Goal: Find specific page/section

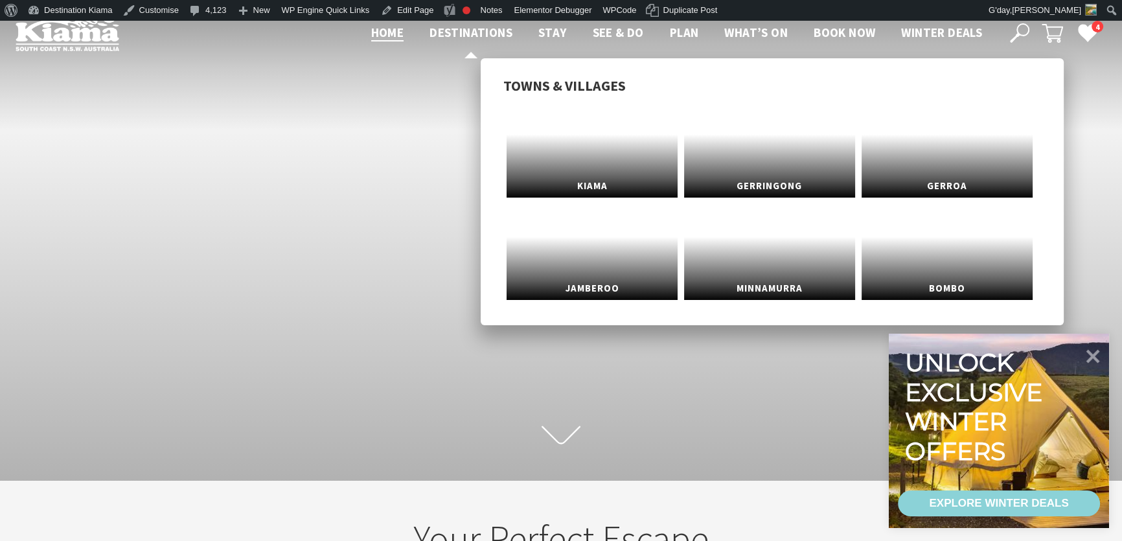
scroll to position [222, 1131]
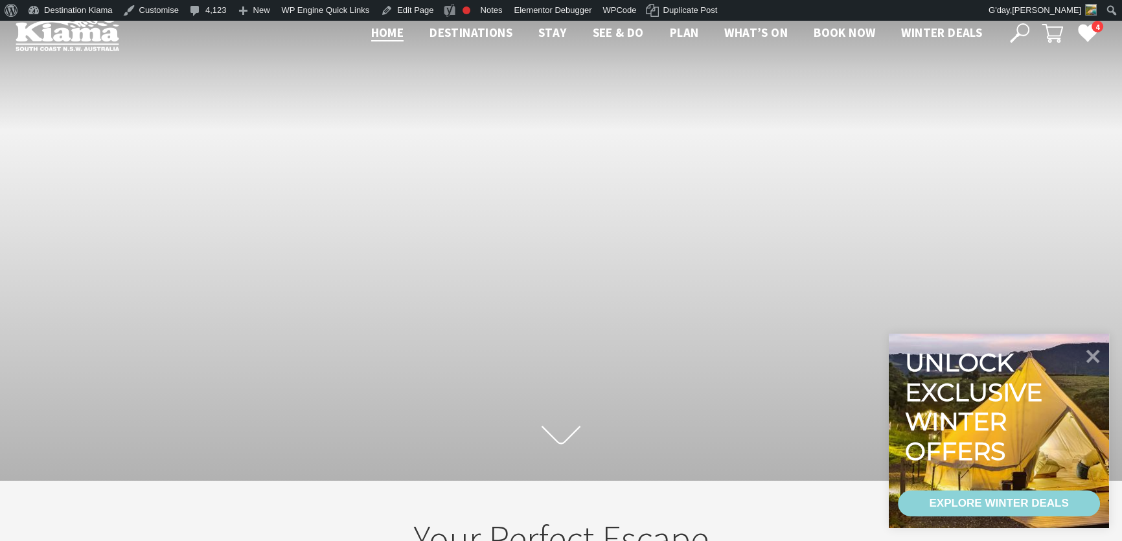
click at [1022, 28] on icon at bounding box center [1019, 32] width 19 height 19
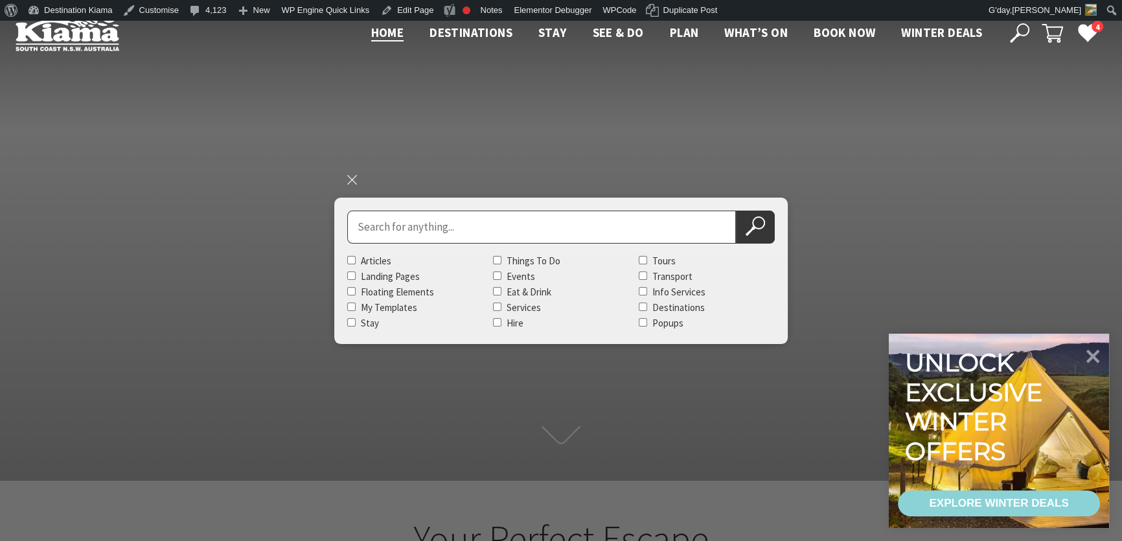
click at [475, 222] on input "Search for" at bounding box center [541, 227] width 389 height 33
type input "Fish Vibes"
click at [736, 211] on button "Search Now" at bounding box center [755, 227] width 39 height 33
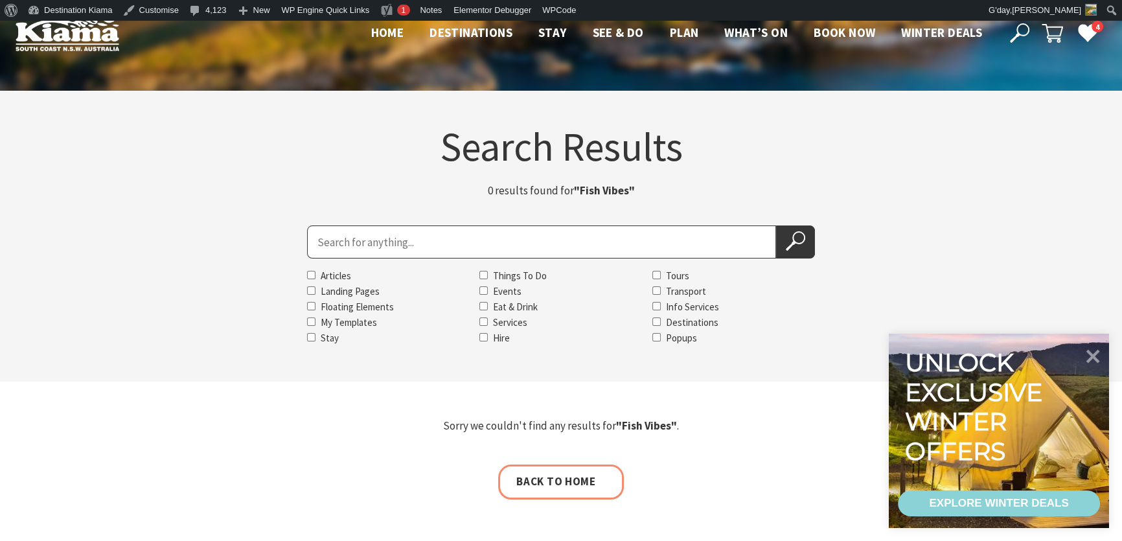
click at [343, 240] on input "Search for" at bounding box center [541, 242] width 469 height 33
type input "Stacks Eatery"
click at [776, 226] on button "Search Now" at bounding box center [795, 242] width 39 height 33
click at [802, 237] on icon at bounding box center [795, 240] width 19 height 19
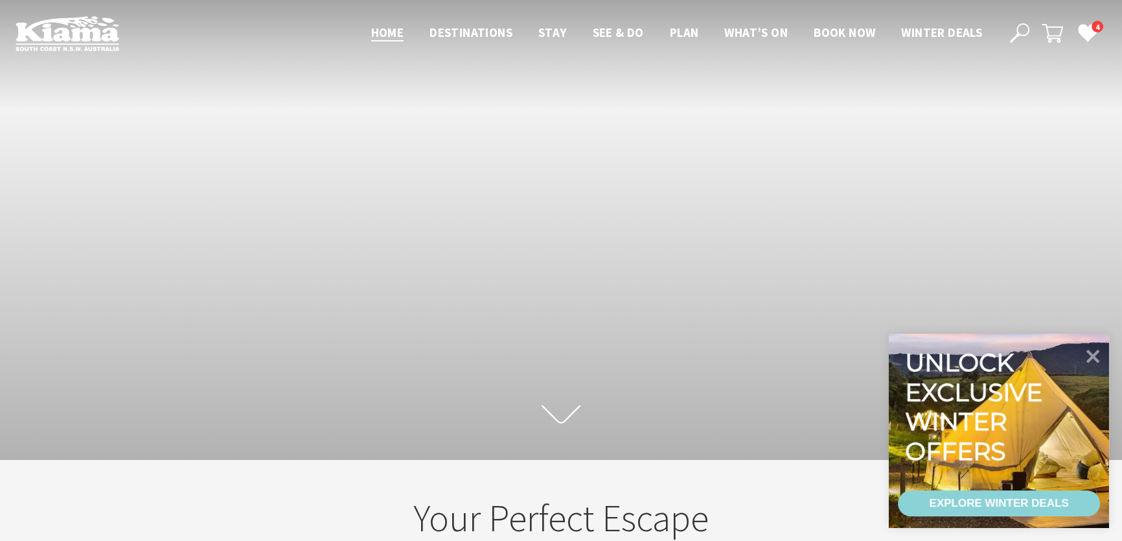
scroll to position [205, 1131]
